Goal: Transaction & Acquisition: Obtain resource

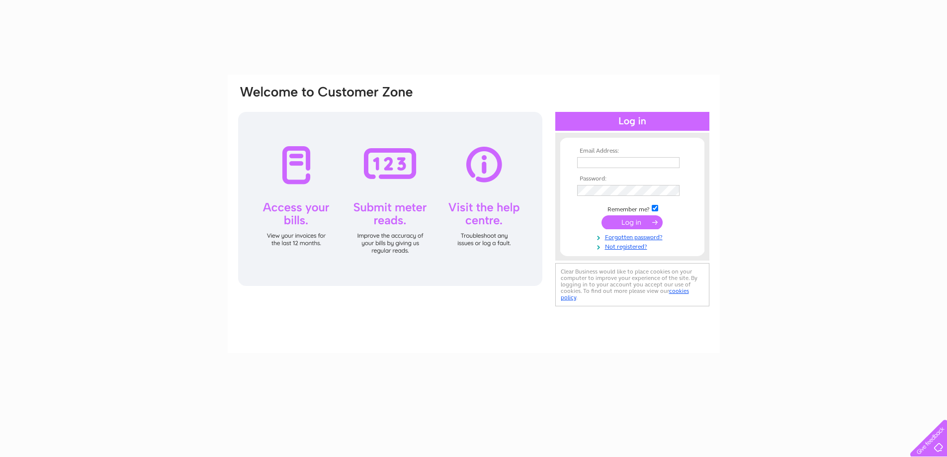
type input "[EMAIL_ADDRESS][DOMAIN_NAME]"
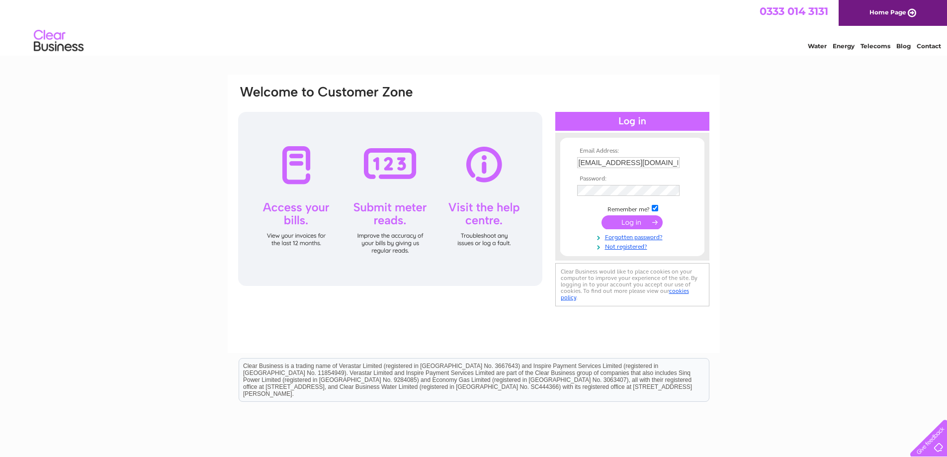
click at [627, 222] on input "submit" at bounding box center [632, 222] width 61 height 14
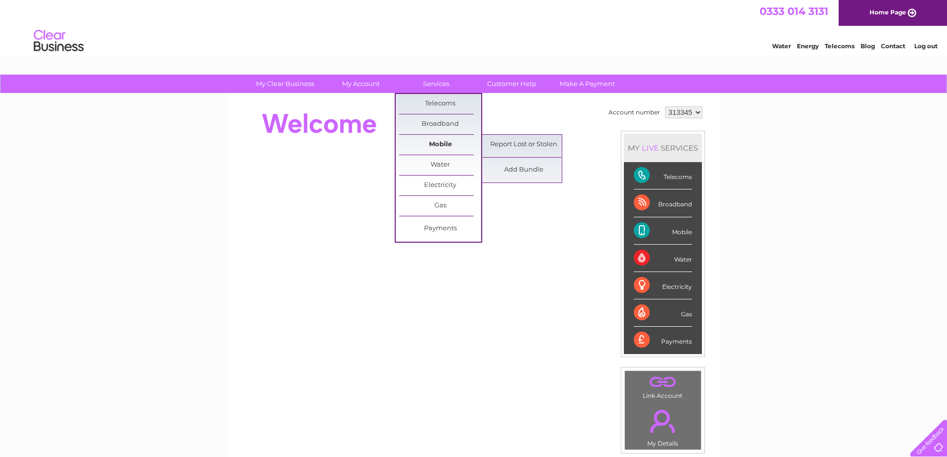
click at [445, 142] on link "Mobile" at bounding box center [440, 145] width 82 height 20
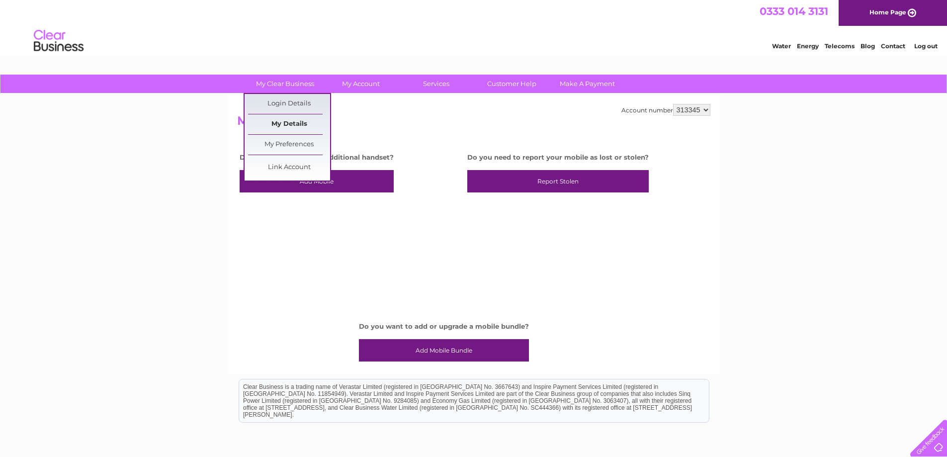
click at [299, 119] on link "My Details" at bounding box center [289, 124] width 82 height 20
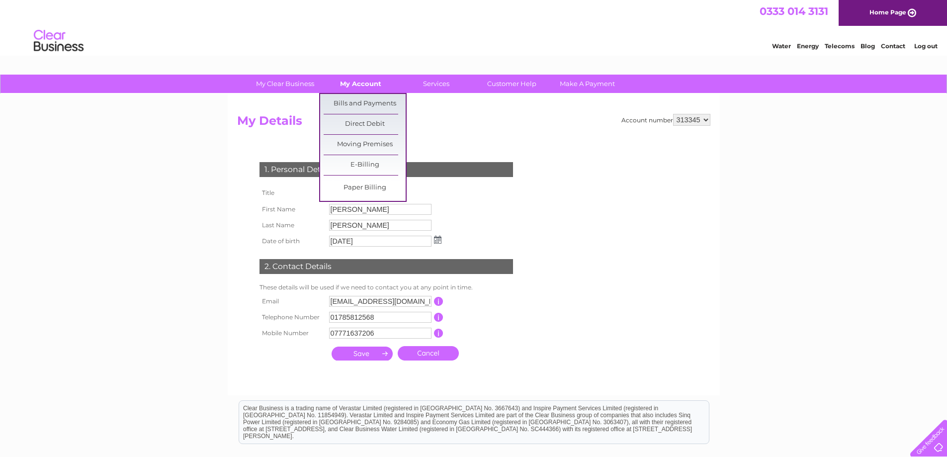
click at [363, 83] on link "My Account" at bounding box center [361, 84] width 82 height 18
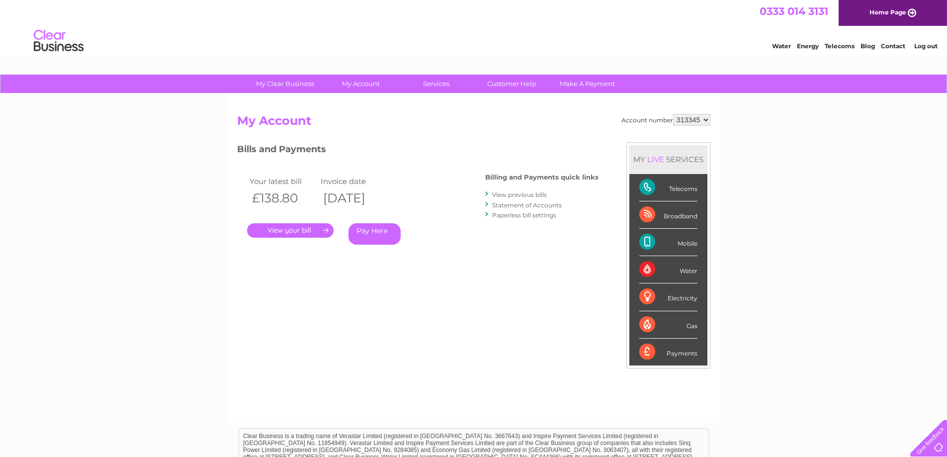
scroll to position [50, 0]
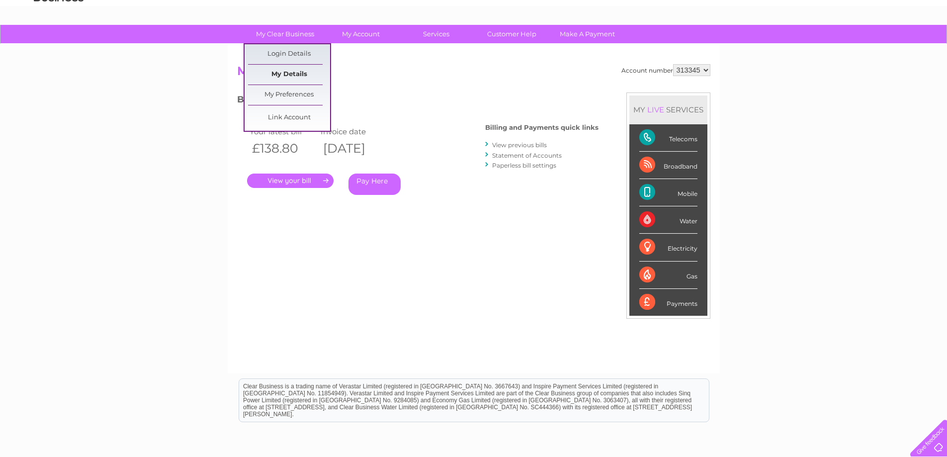
click at [292, 71] on link "My Details" at bounding box center [289, 75] width 82 height 20
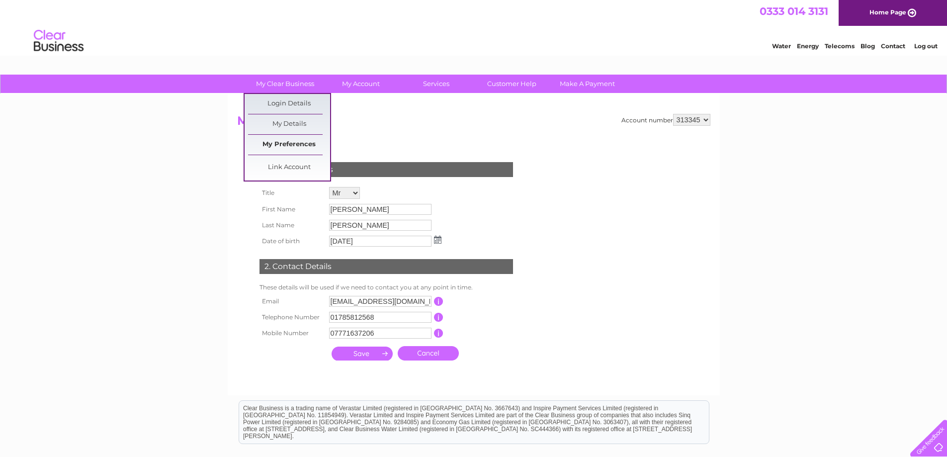
click at [295, 146] on link "My Preferences" at bounding box center [289, 145] width 82 height 20
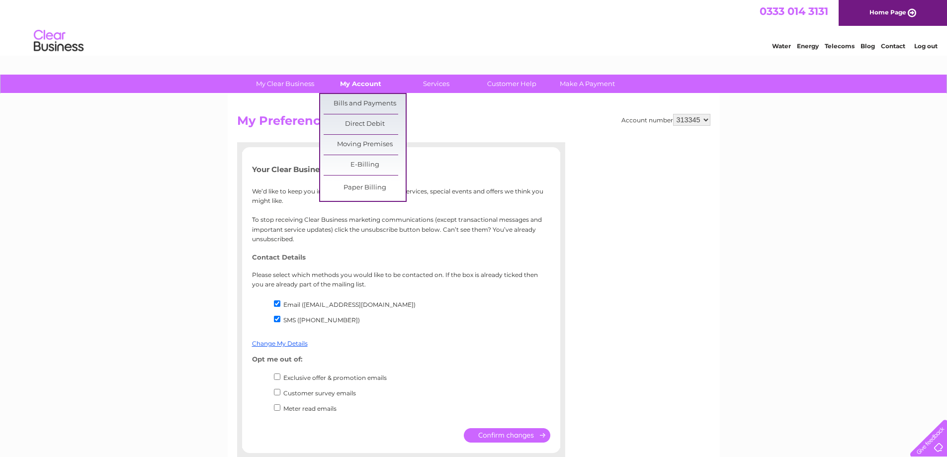
click at [363, 79] on link "My Account" at bounding box center [361, 84] width 82 height 18
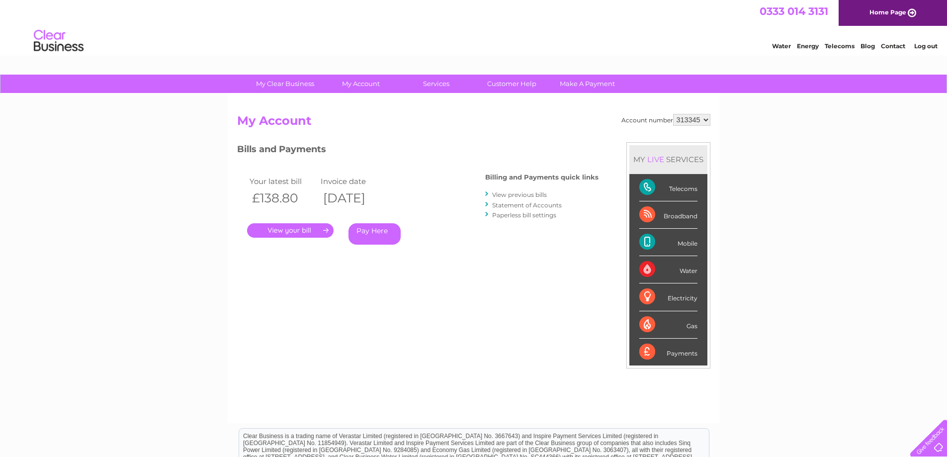
click at [935, 440] on div at bounding box center [927, 436] width 41 height 41
click at [289, 227] on link "." at bounding box center [290, 230] width 87 height 14
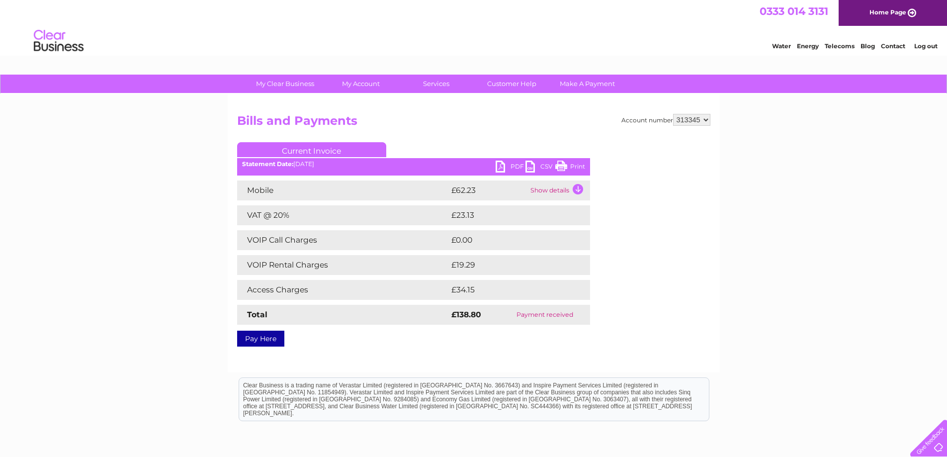
click at [504, 167] on link "PDF" at bounding box center [511, 168] width 30 height 14
click at [883, 10] on link "Home Page" at bounding box center [893, 13] width 108 height 26
click at [905, 7] on link "Home Page" at bounding box center [893, 13] width 108 height 26
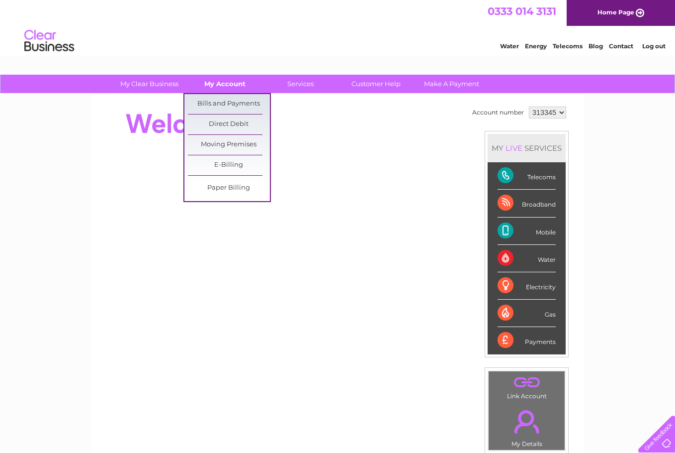
click at [230, 83] on link "My Account" at bounding box center [225, 84] width 82 height 18
click at [223, 100] on link "Bills and Payments" at bounding box center [229, 104] width 82 height 20
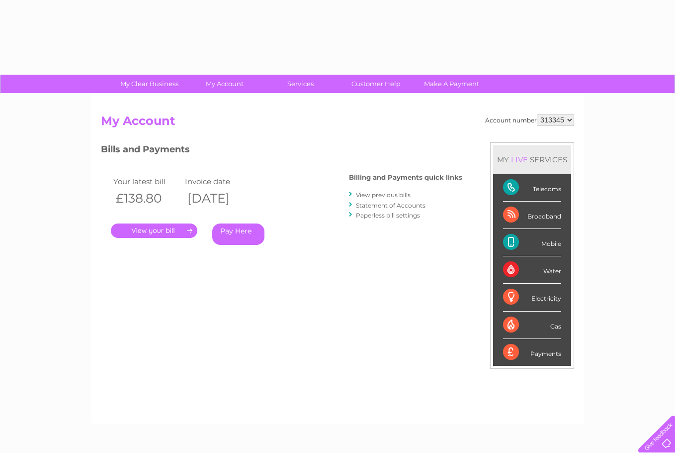
click at [155, 230] on link "." at bounding box center [154, 230] width 87 height 14
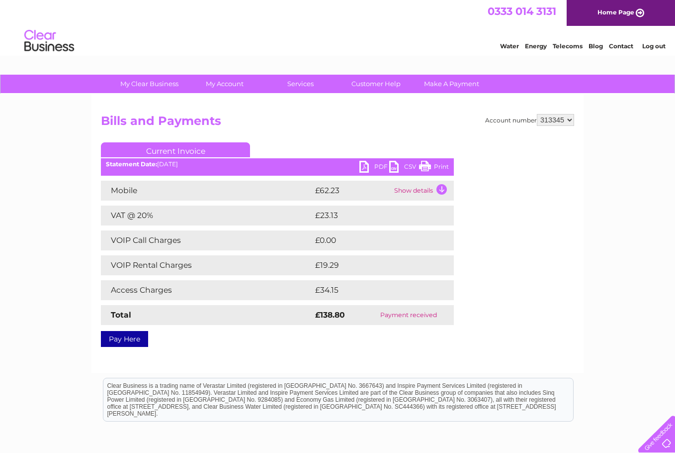
click at [367, 163] on link "PDF" at bounding box center [375, 168] width 30 height 14
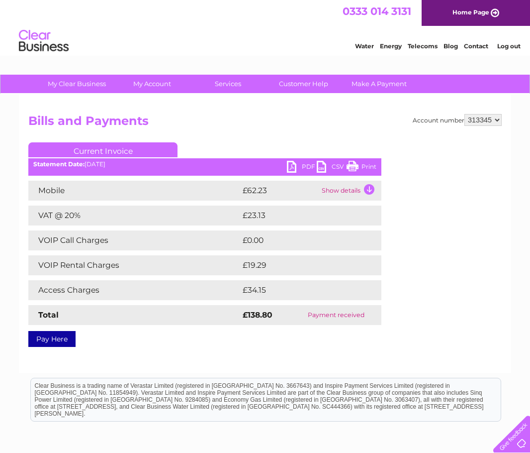
click at [368, 186] on td "Show details" at bounding box center [350, 191] width 62 height 20
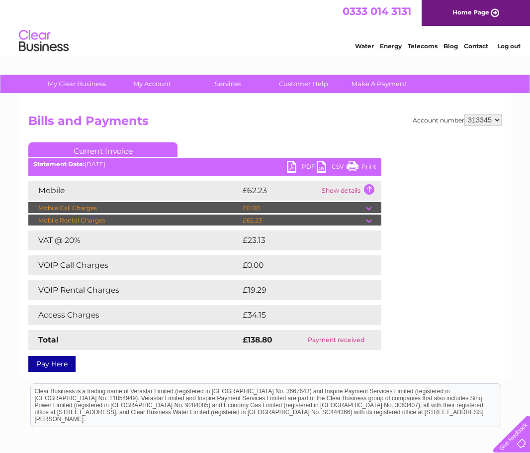
click at [369, 219] on td at bounding box center [373, 220] width 15 height 12
